Goal: Information Seeking & Learning: Find contact information

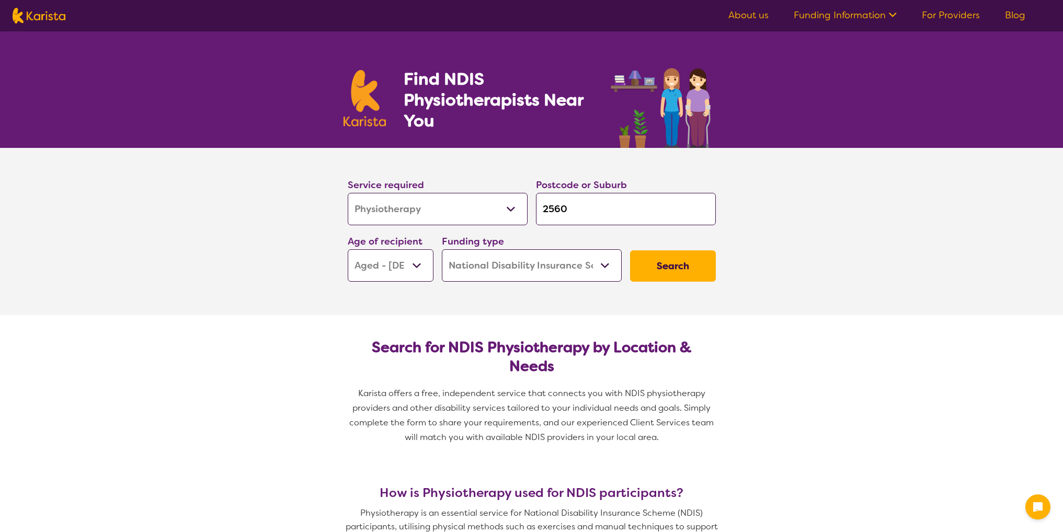
select select "Physiotherapy"
select select "AG"
select select "NDIS"
select select "Physiotherapy"
select select "AG"
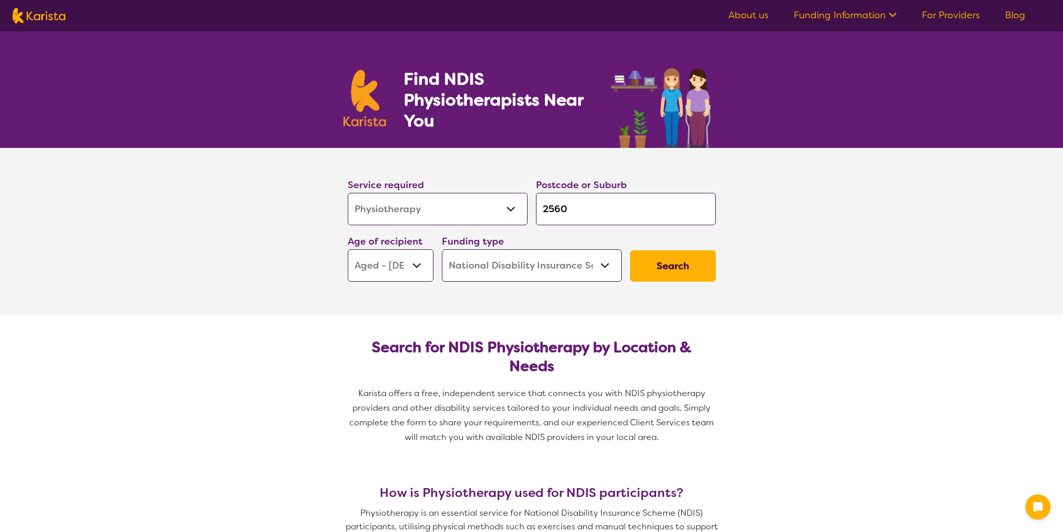
select select "NDIS"
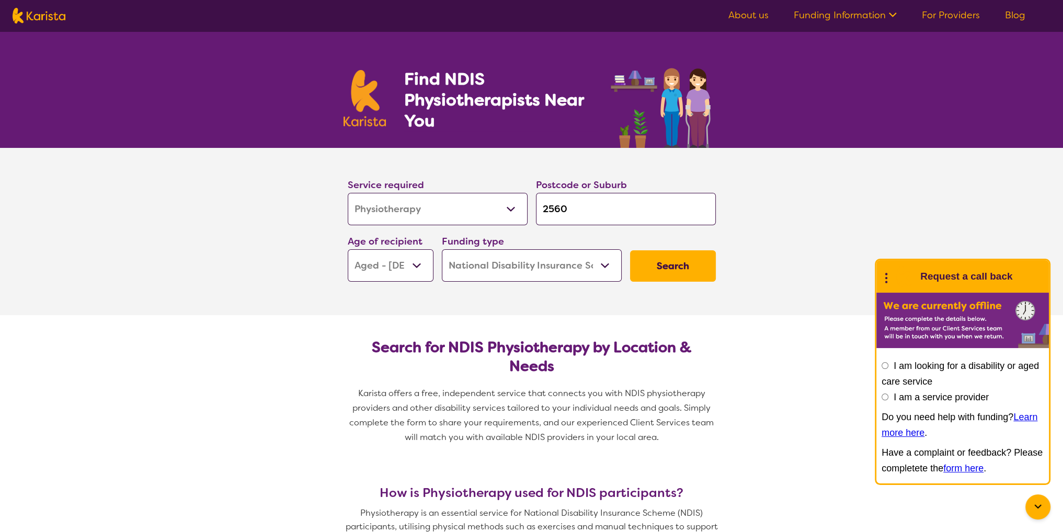
click at [663, 268] on button "Search" at bounding box center [673, 265] width 86 height 31
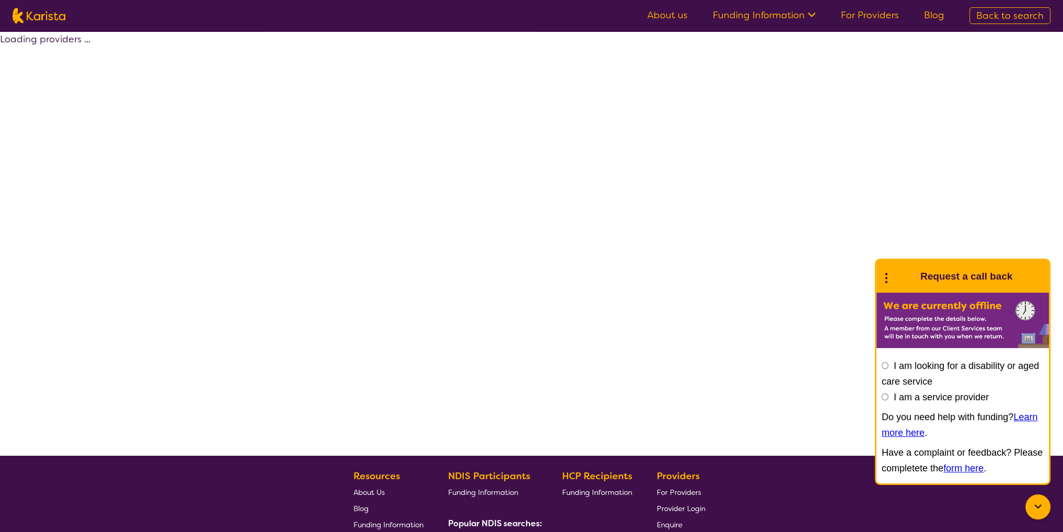
select select "by_score"
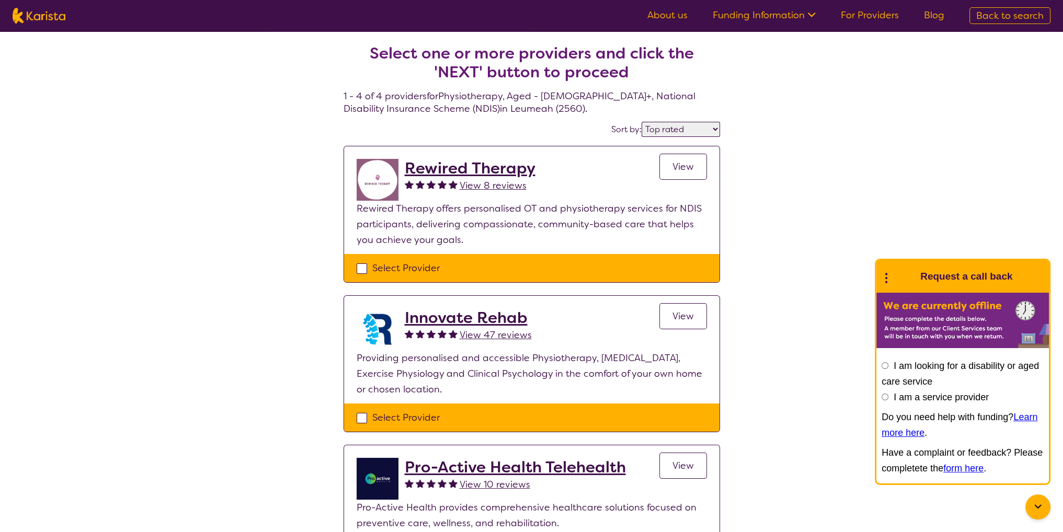
click at [677, 170] on span "View" at bounding box center [682, 166] width 21 height 13
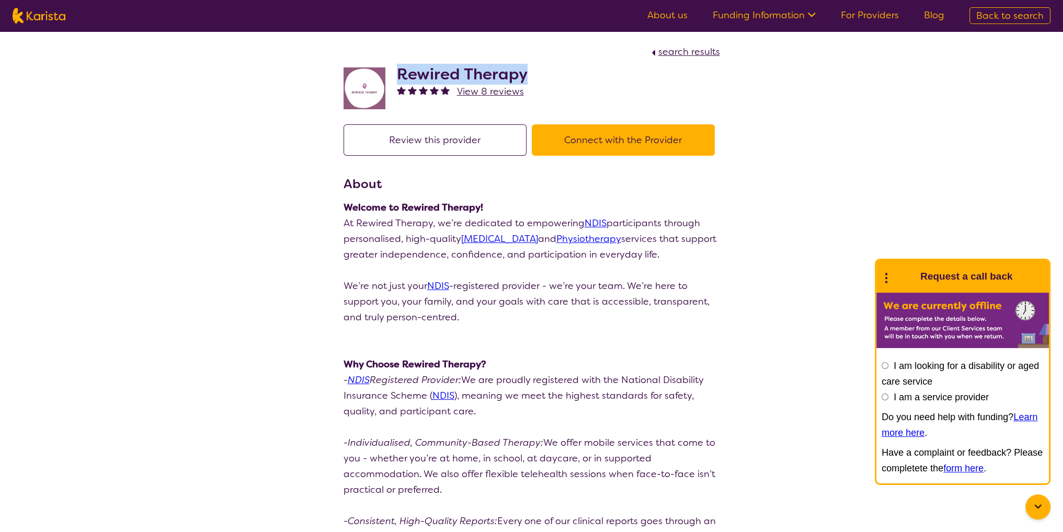
drag, startPoint x: 409, startPoint y: 76, endPoint x: 526, endPoint y: 78, distance: 117.1
click at [526, 78] on h2 "Rewired Therapy" at bounding box center [462, 74] width 131 height 19
copy h2 "Rewired Therapy"
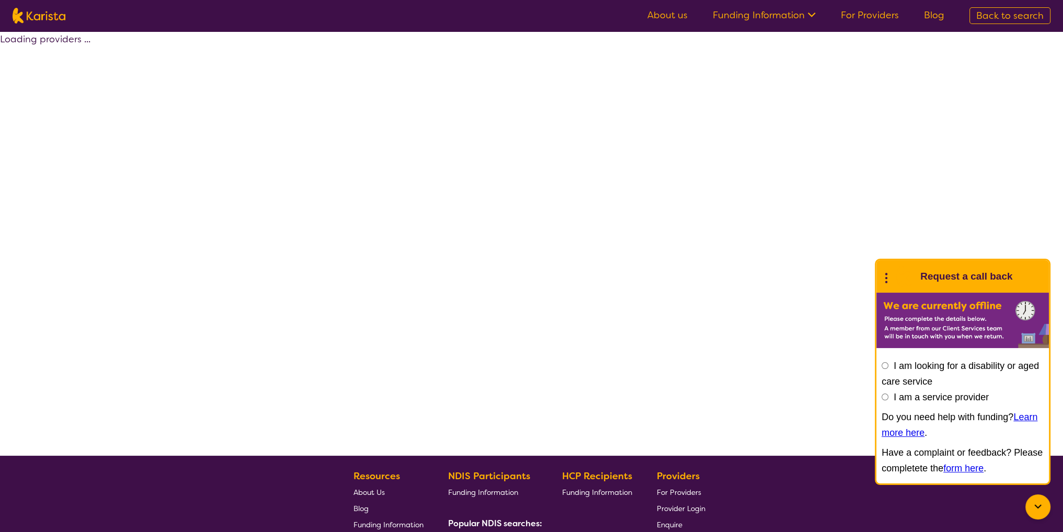
select select "by_score"
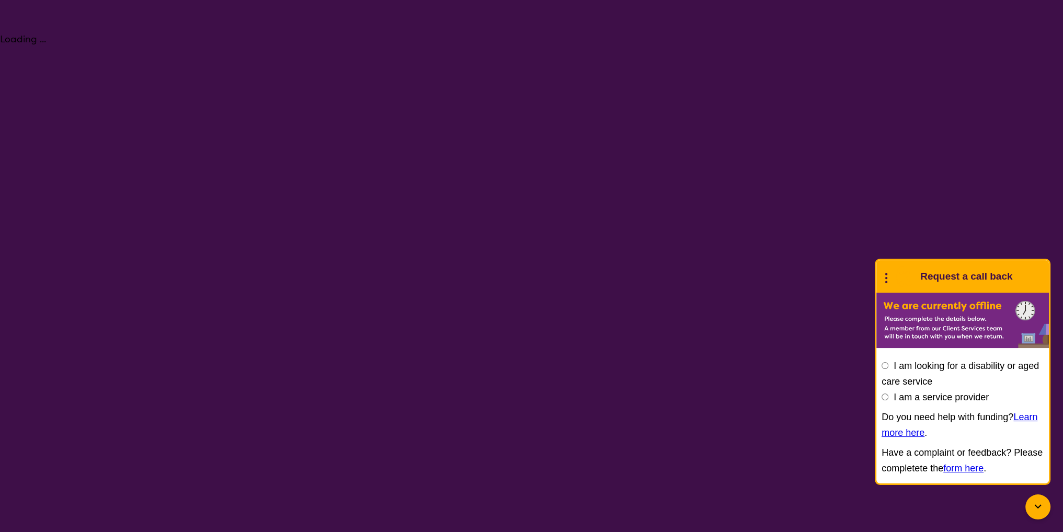
select select "Physiotherapy"
select select "AG"
select select "NDIS"
select select "Physiotherapy"
select select "AG"
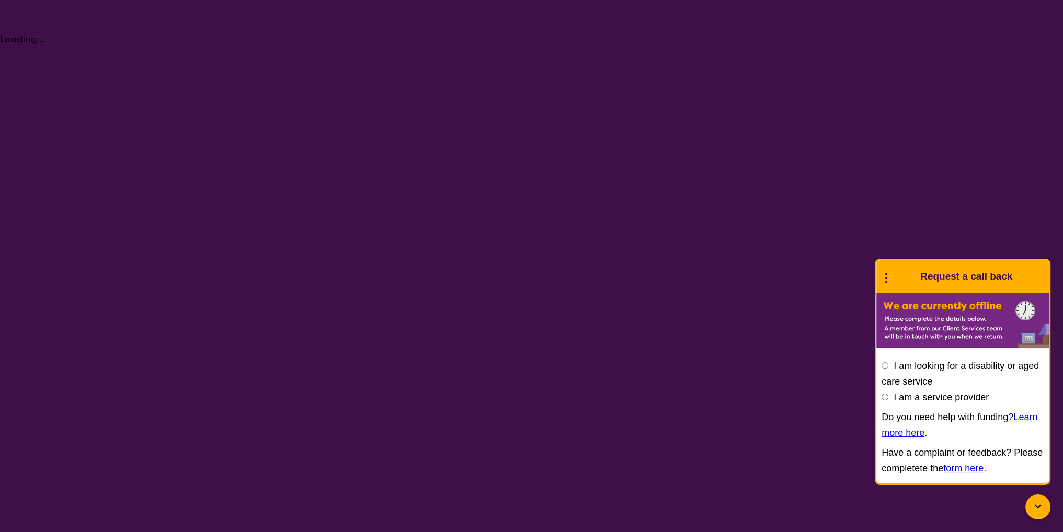
select select "NDIS"
